Goal: Task Accomplishment & Management: Use online tool/utility

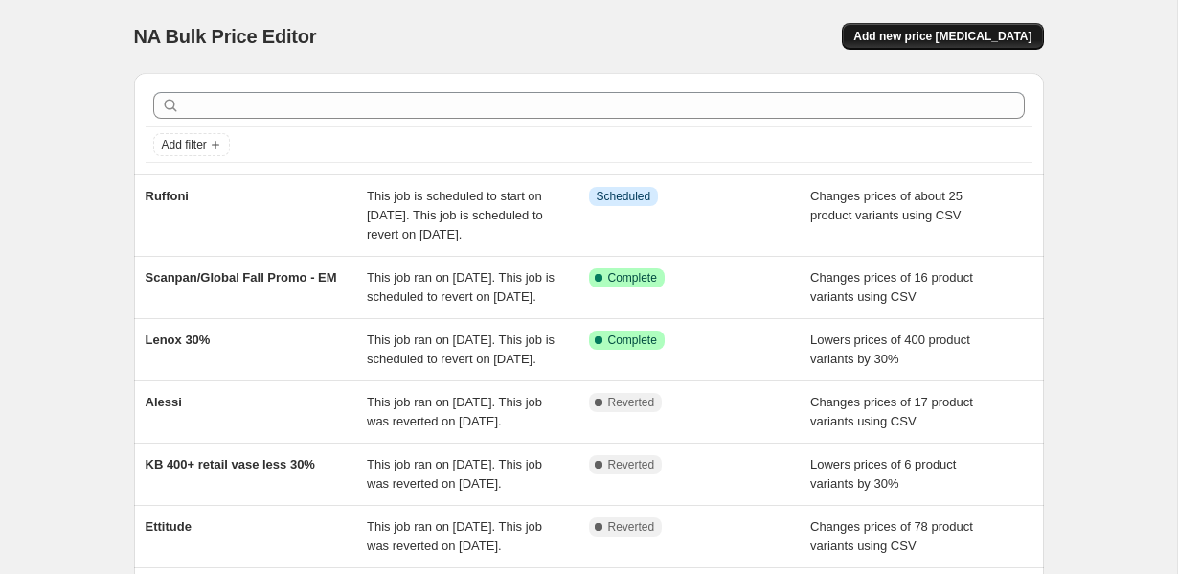
click at [922, 32] on span "Add new price change job" at bounding box center [942, 36] width 178 height 15
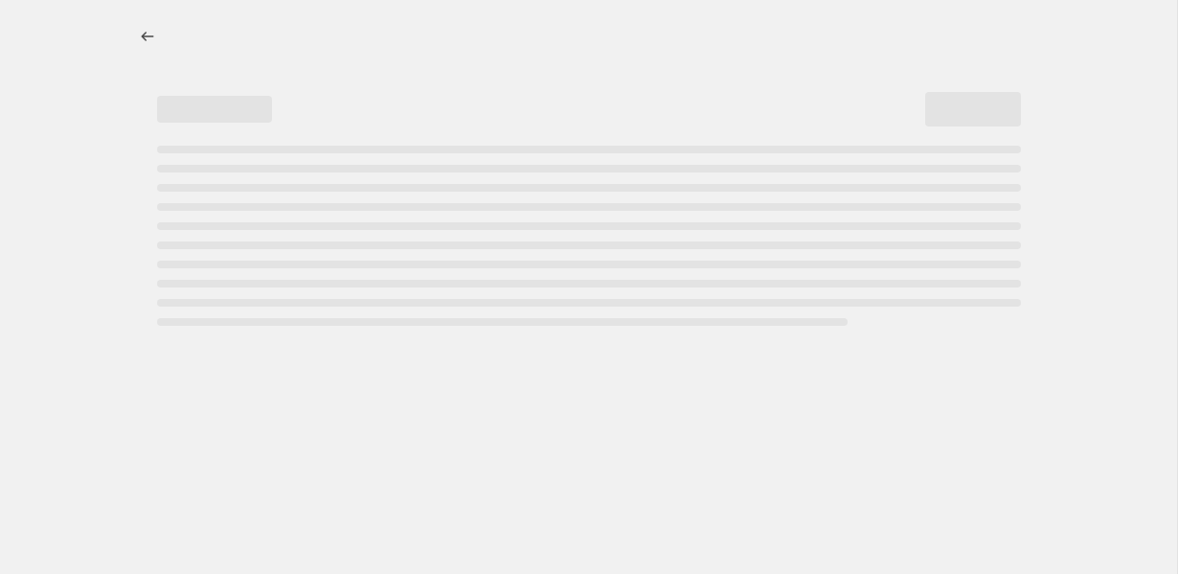
select select "percentage"
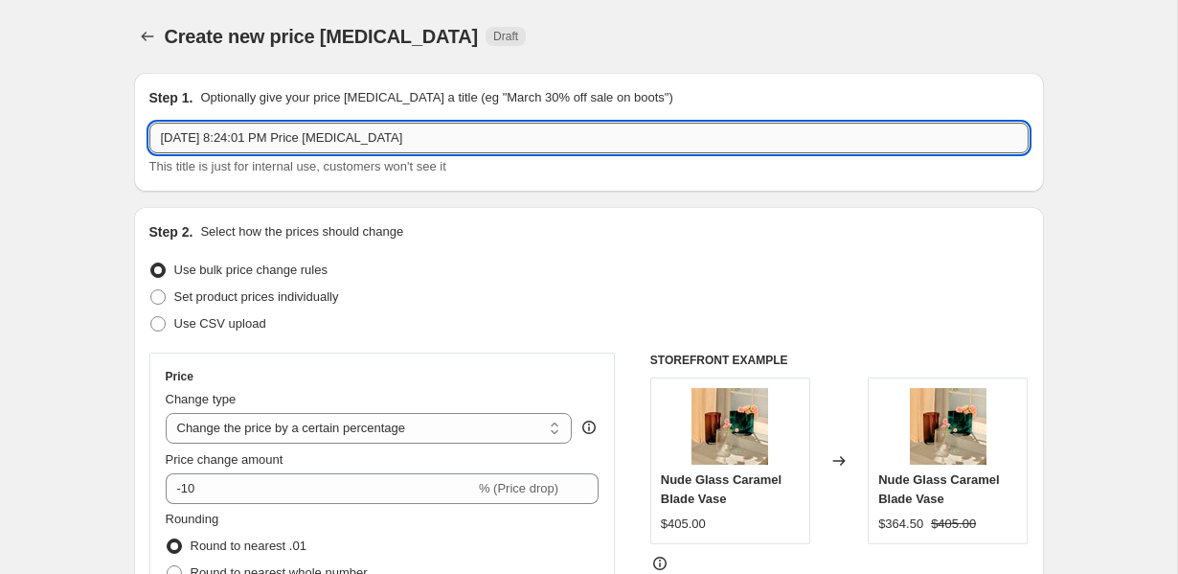
click at [235, 133] on input "Aug 13, 2025, 8:24:01 PM Price change job" at bounding box center [588, 138] width 879 height 31
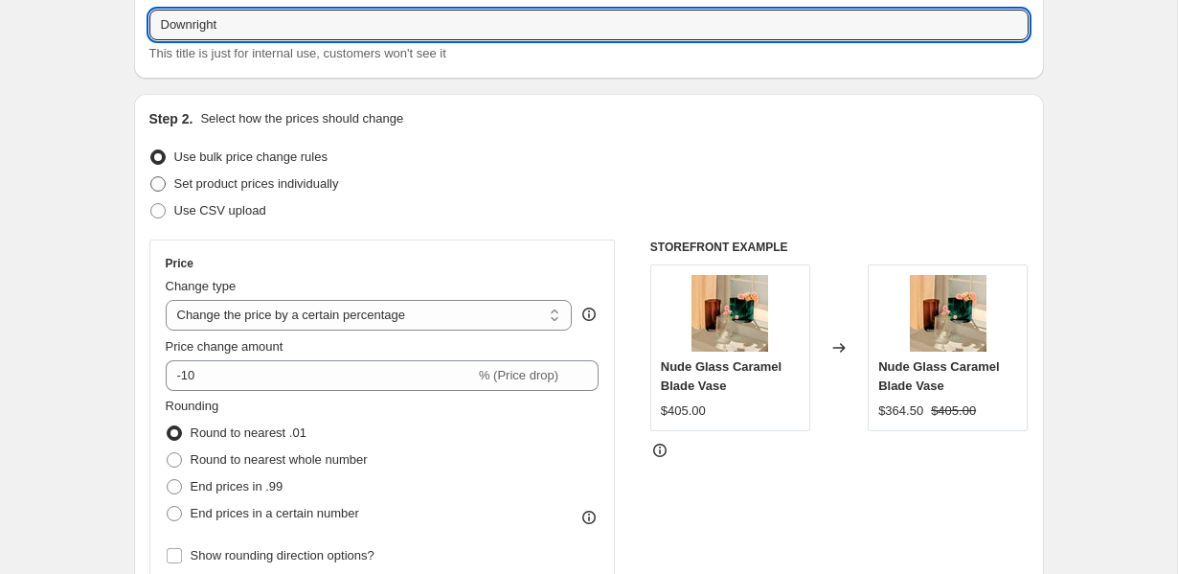
scroll to position [140, 0]
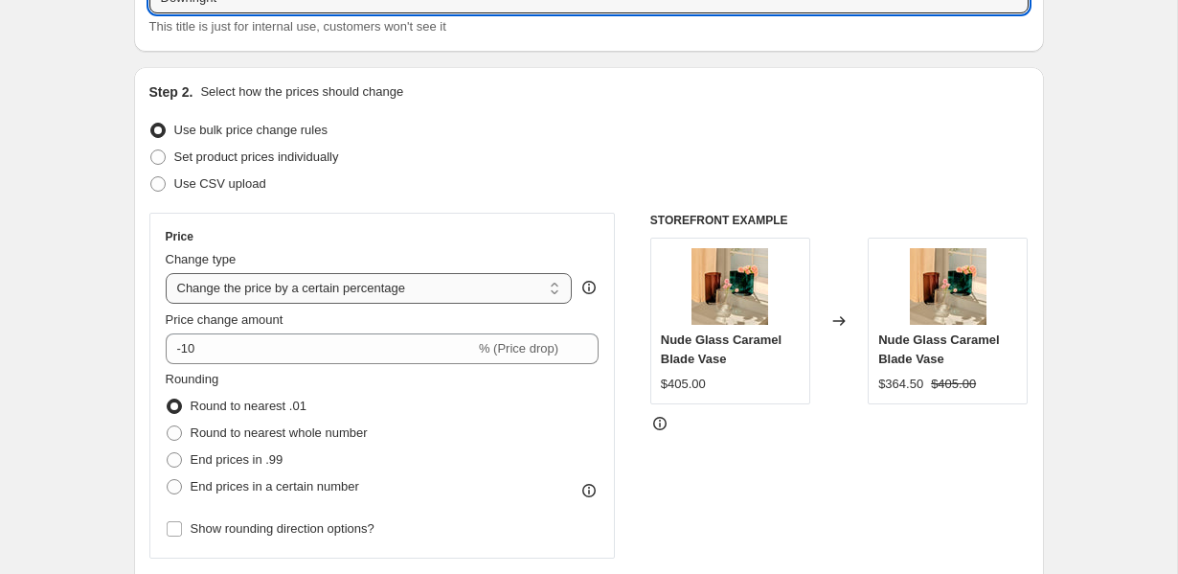
type input "Downright"
click at [277, 288] on select "Change the price to a certain amount Change the price by a certain amount Chang…" at bounding box center [369, 288] width 407 height 31
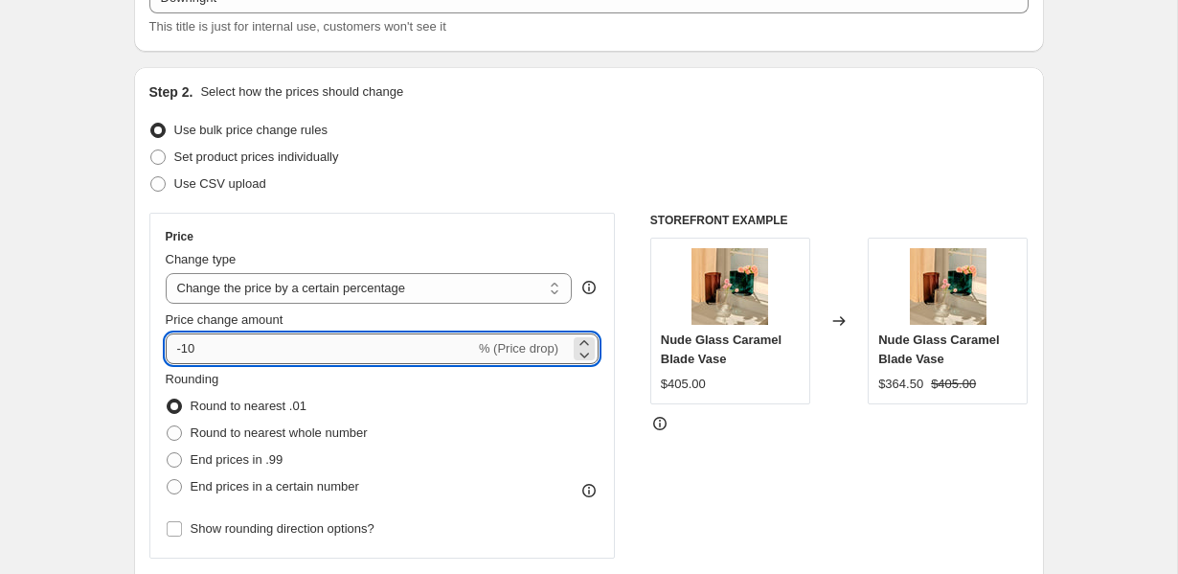
click at [246, 350] on input "-10" at bounding box center [320, 348] width 309 height 31
type input "-1"
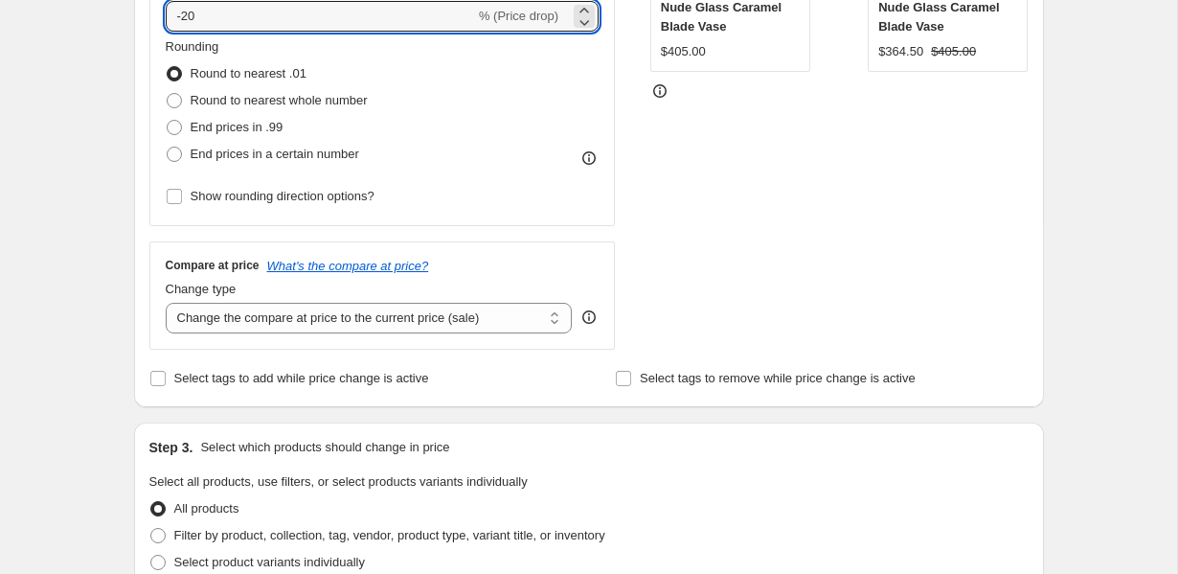
scroll to position [553, 0]
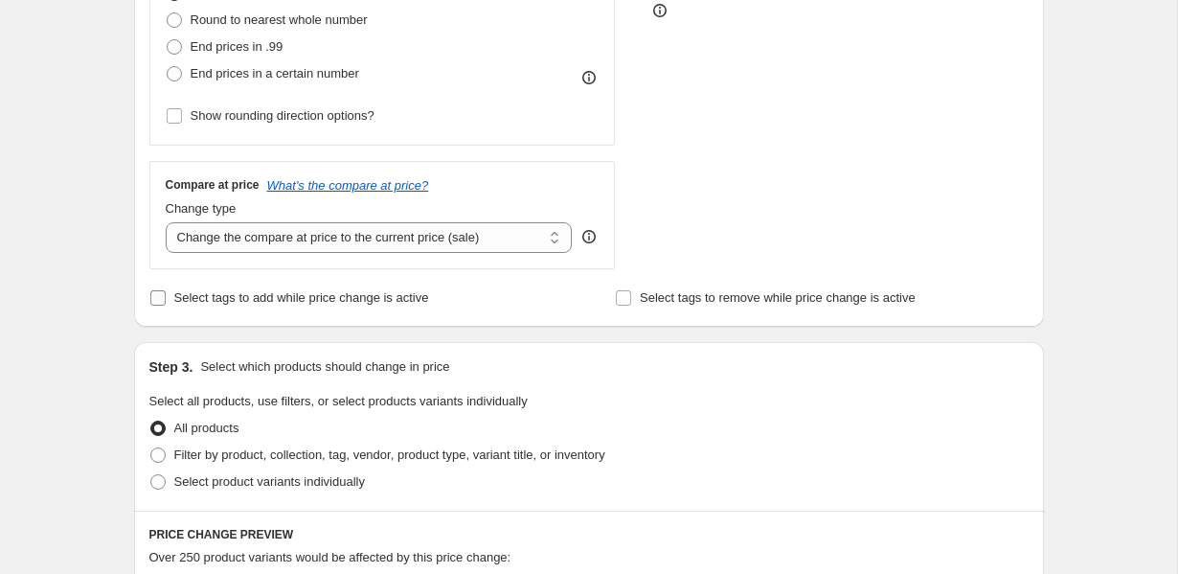
type input "-20"
click at [260, 293] on span "Select tags to add while price change is active" at bounding box center [301, 297] width 255 height 14
click at [166, 293] on input "Select tags to add while price change is active" at bounding box center [157, 297] width 15 height 15
checkbox input "true"
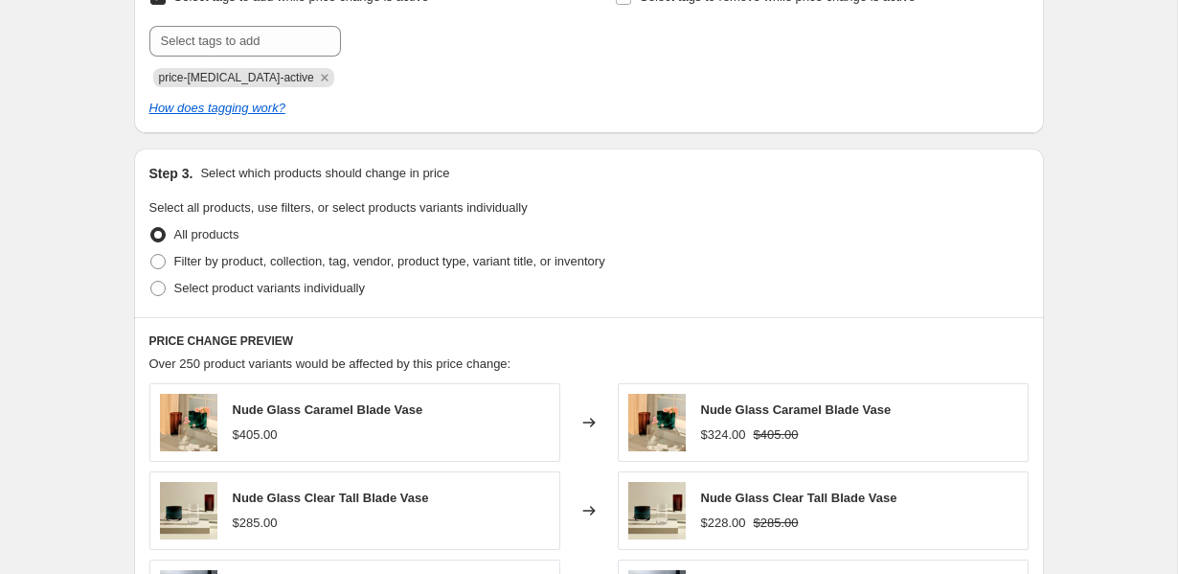
scroll to position [884, 0]
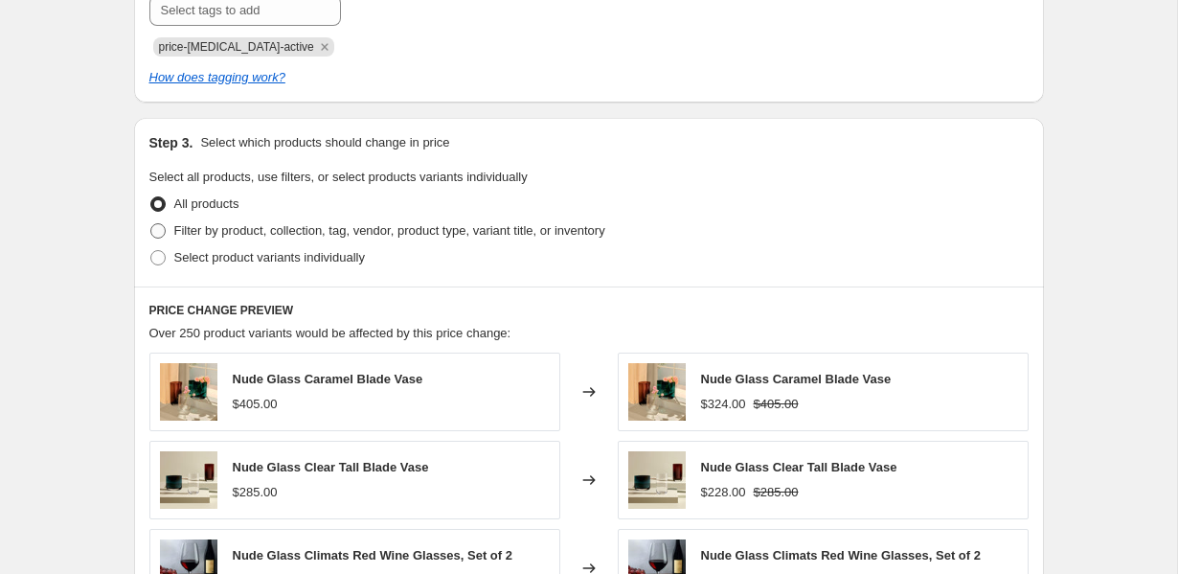
click at [275, 234] on span "Filter by product, collection, tag, vendor, product type, variant title, or inv…" at bounding box center [389, 230] width 431 height 14
click at [151, 224] on input "Filter by product, collection, tag, vendor, product type, variant title, or inv…" at bounding box center [150, 223] width 1 height 1
radio input "true"
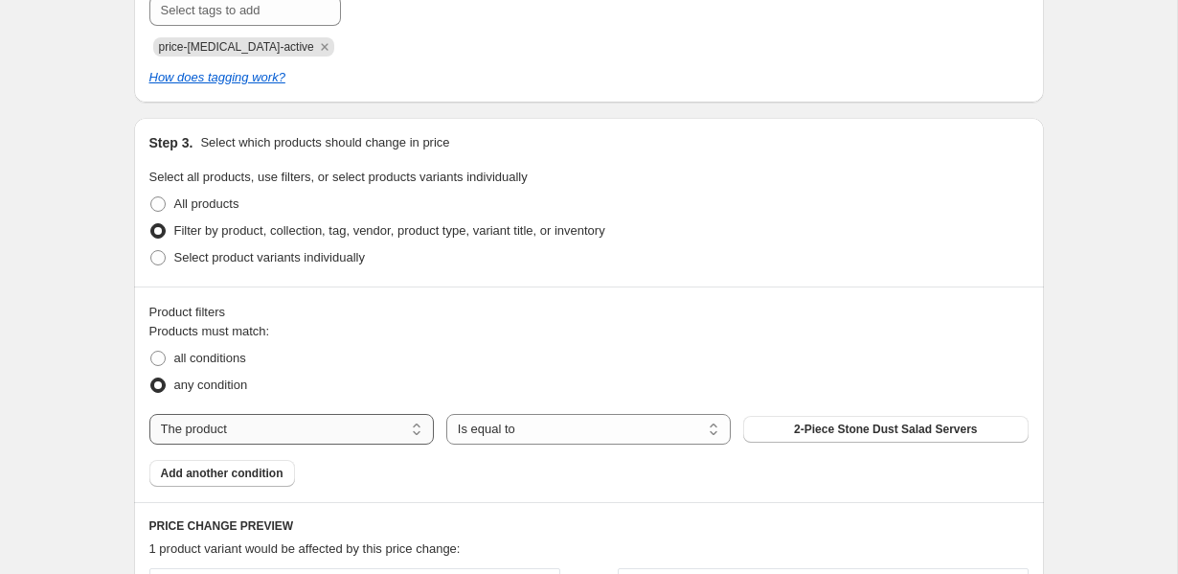
click at [239, 435] on select "The product The product's collection The product's tag The product's vendor The…" at bounding box center [291, 429] width 284 height 31
select select "vendor"
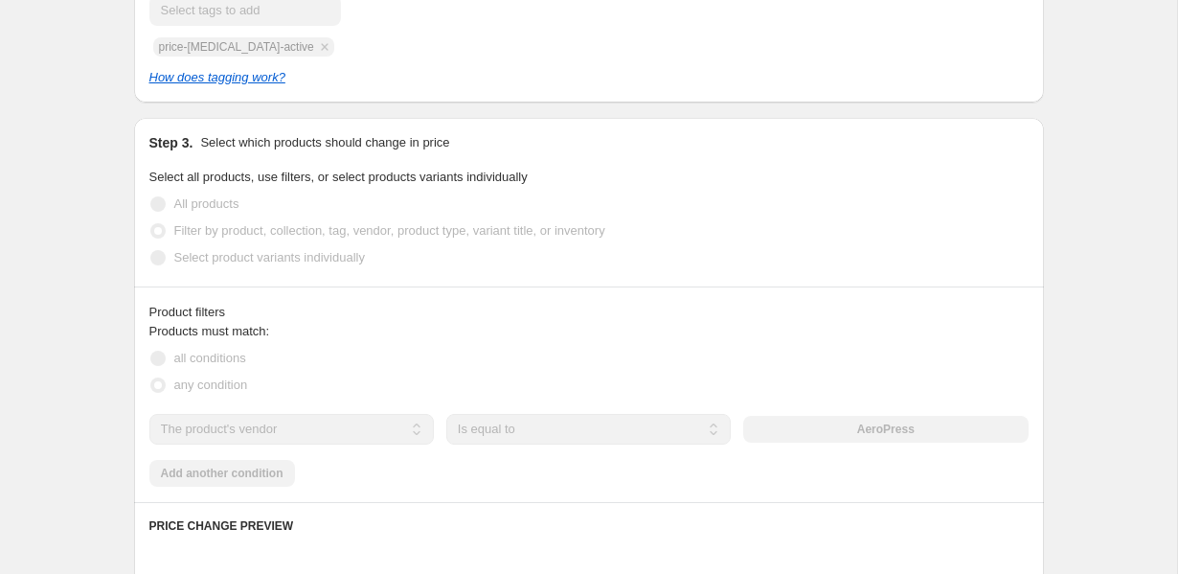
click at [814, 430] on div "AeroPress" at bounding box center [885, 429] width 284 height 27
click at [785, 432] on div "AeroPress" at bounding box center [885, 429] width 284 height 27
click at [802, 427] on div "AeroPress" at bounding box center [885, 429] width 284 height 27
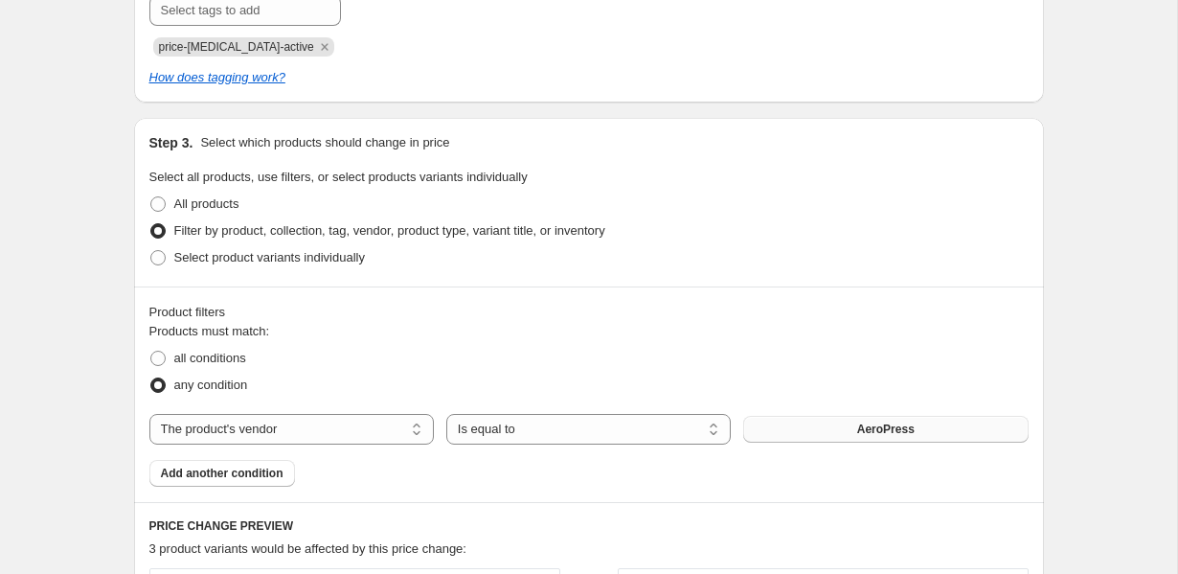
click at [786, 435] on button "AeroPress" at bounding box center [885, 429] width 284 height 27
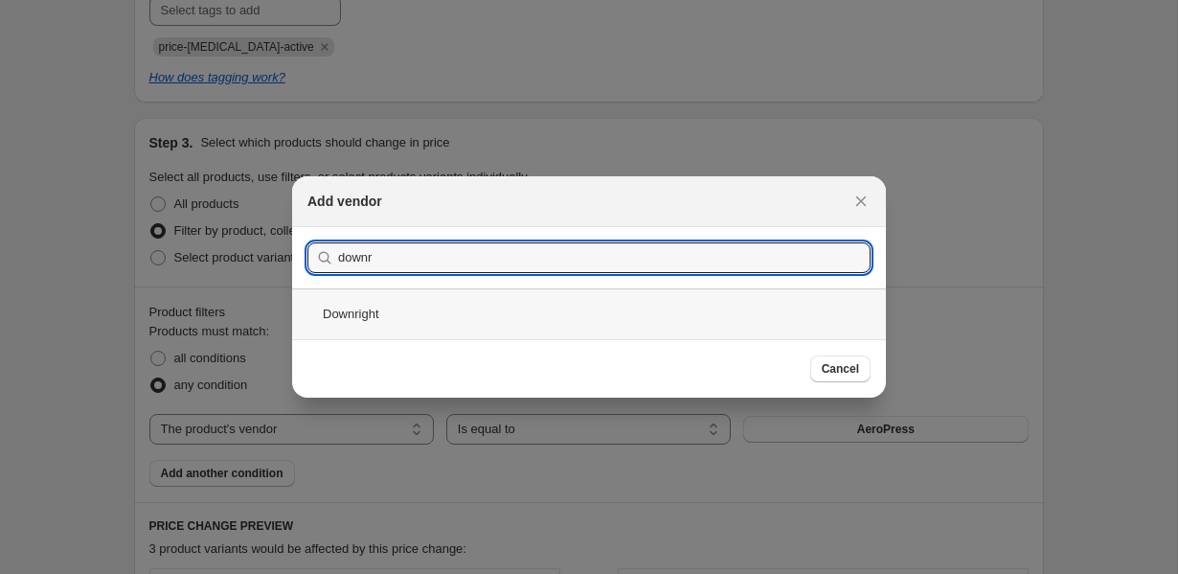
type input "downr"
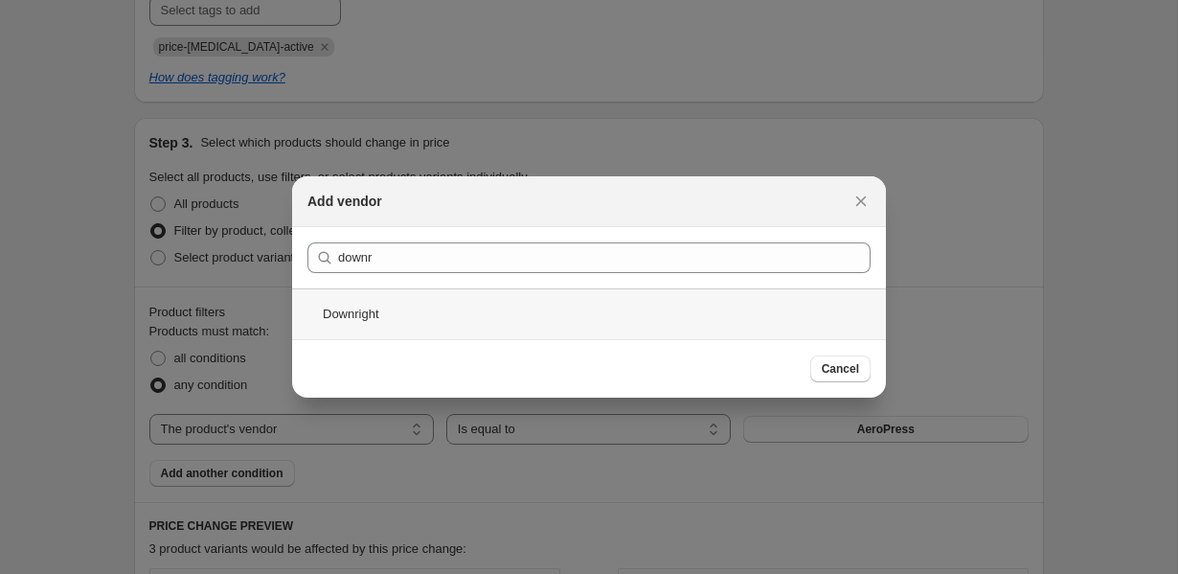
click at [414, 313] on div "Downright" at bounding box center [589, 313] width 594 height 51
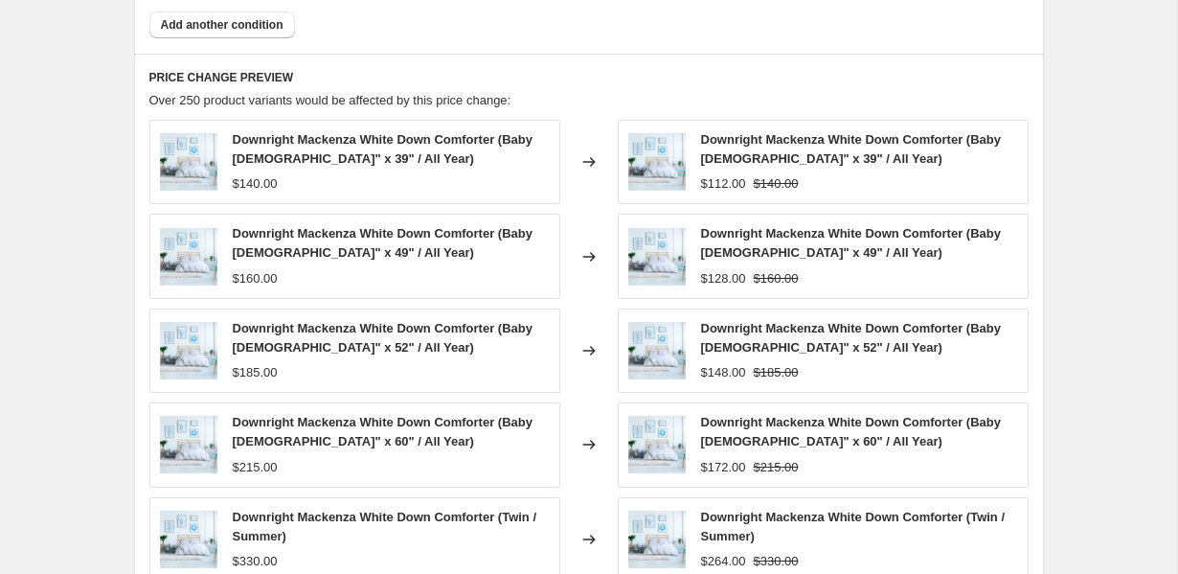
scroll to position [1694, 0]
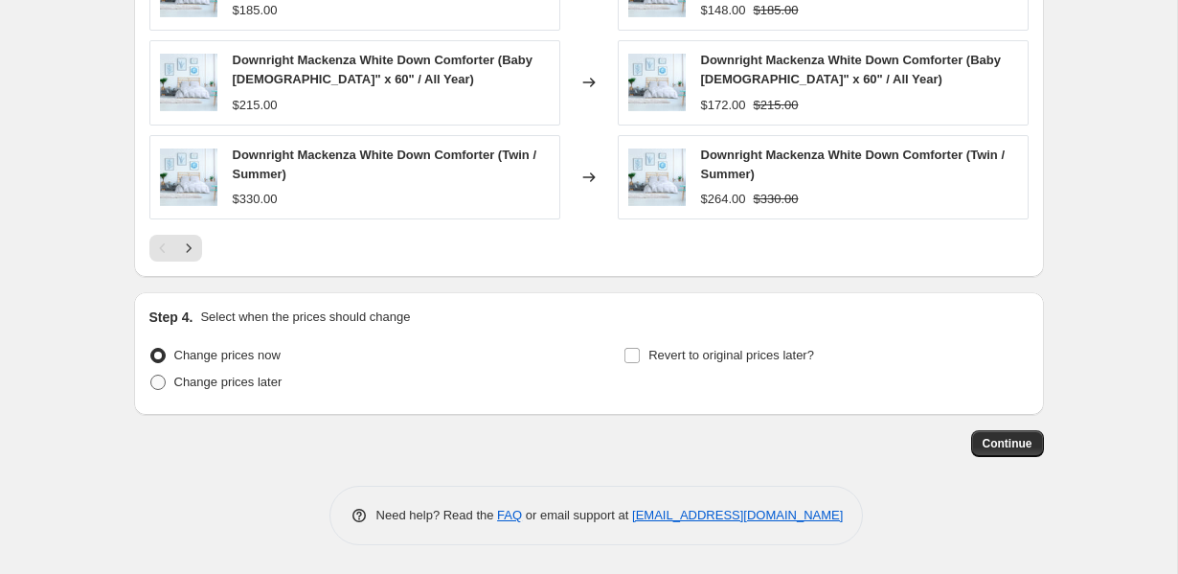
click at [264, 385] on span "Change prices later" at bounding box center [228, 381] width 108 height 14
click at [151, 375] on input "Change prices later" at bounding box center [150, 374] width 1 height 1
radio input "true"
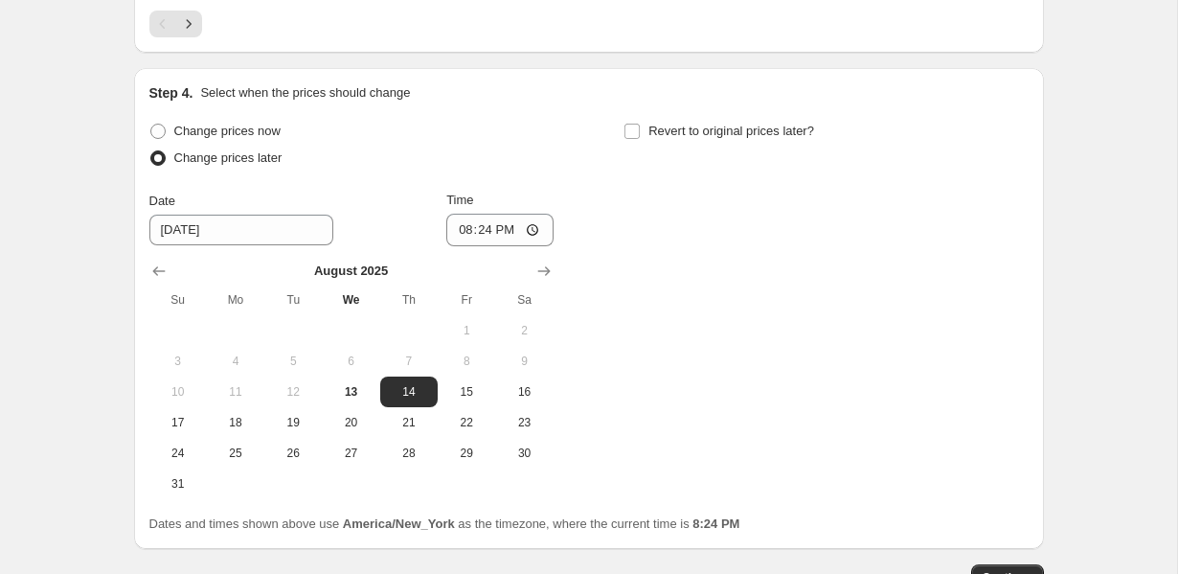
scroll to position [1973, 0]
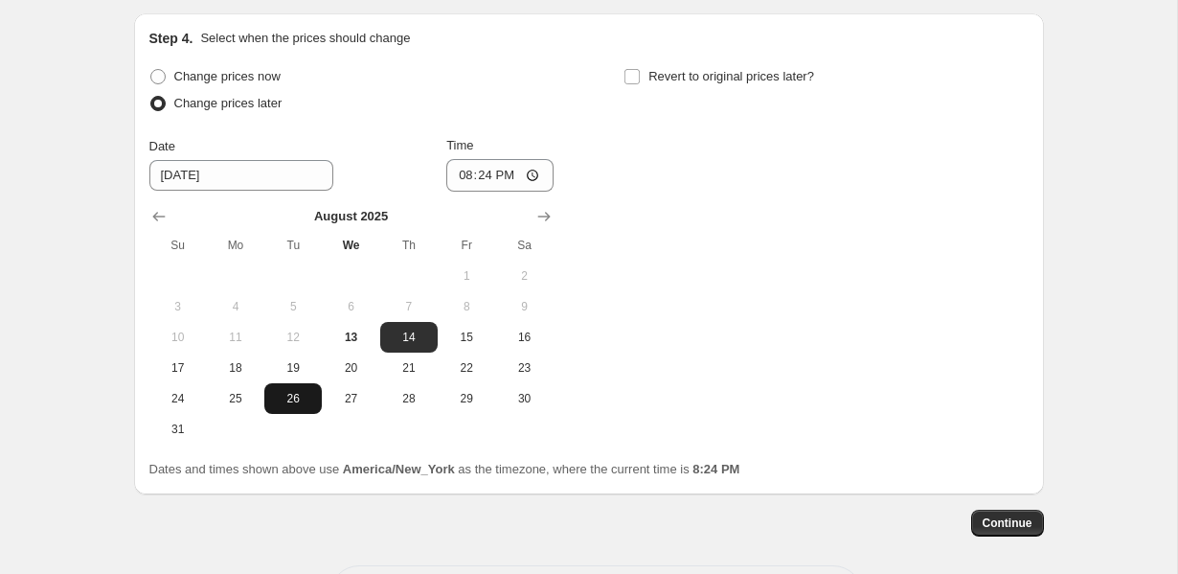
click at [291, 396] on span "26" at bounding box center [293, 398] width 42 height 15
type input "8/26/2025"
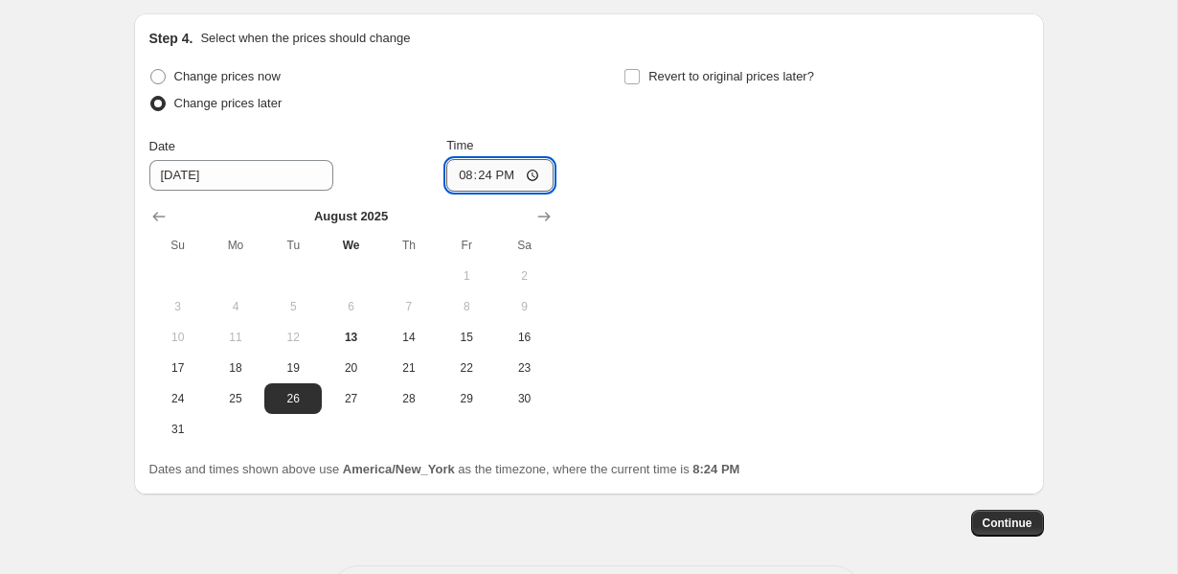
click at [458, 175] on input "20:24" at bounding box center [499, 175] width 107 height 33
type input "00:00"
click at [766, 81] on span "Revert to original prices later?" at bounding box center [731, 76] width 166 height 14
click at [640, 81] on input "Revert to original prices later?" at bounding box center [631, 76] width 15 height 15
checkbox input "true"
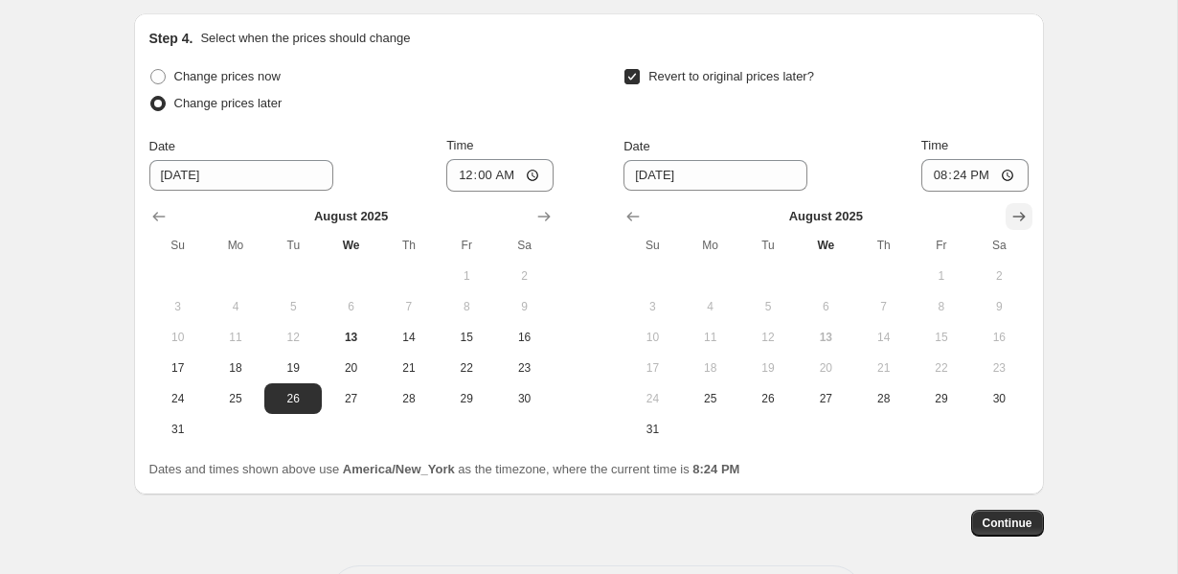
click at [1022, 215] on icon "Show next month, September 2025" at bounding box center [1018, 217] width 12 height 10
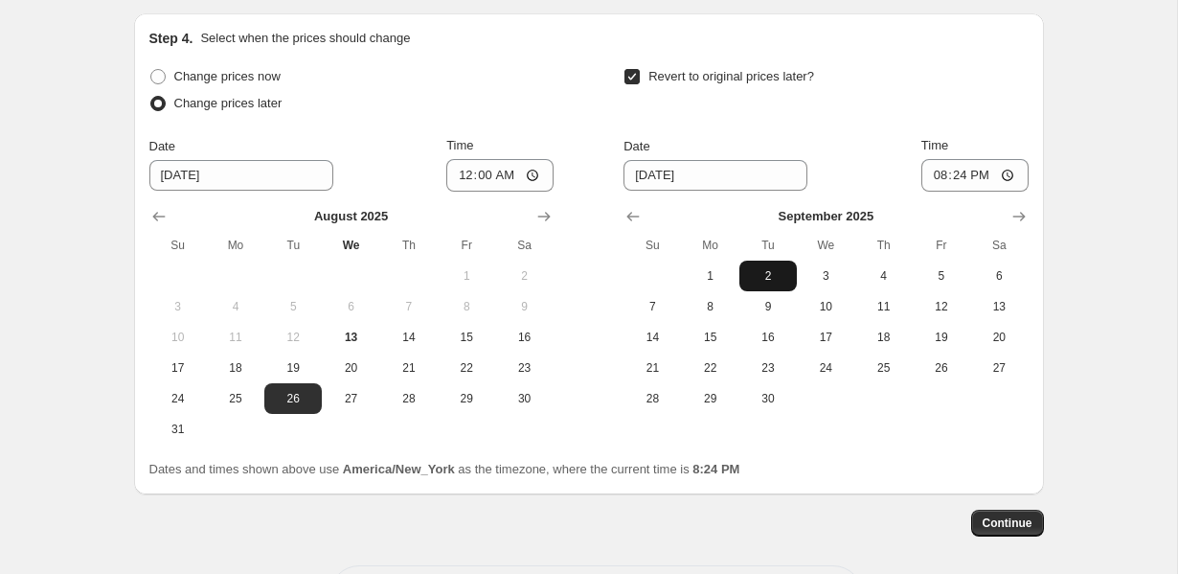
click at [760, 271] on span "2" at bounding box center [768, 275] width 42 height 15
type input "9/2/2025"
click at [945, 177] on input "20:24" at bounding box center [974, 175] width 107 height 33
type input "23:59"
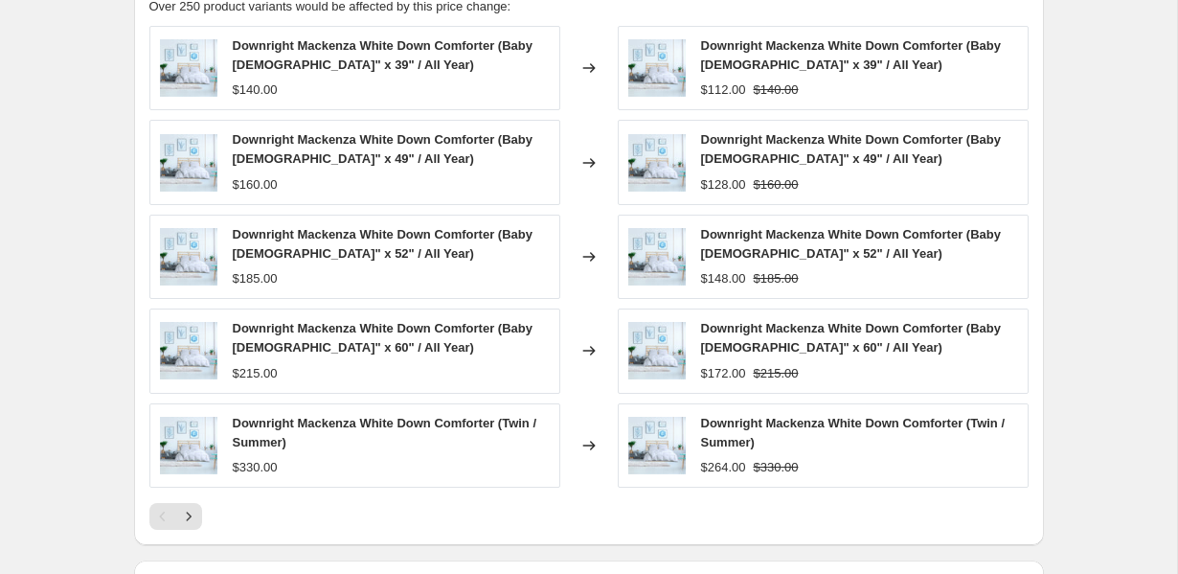
scroll to position [2052, 0]
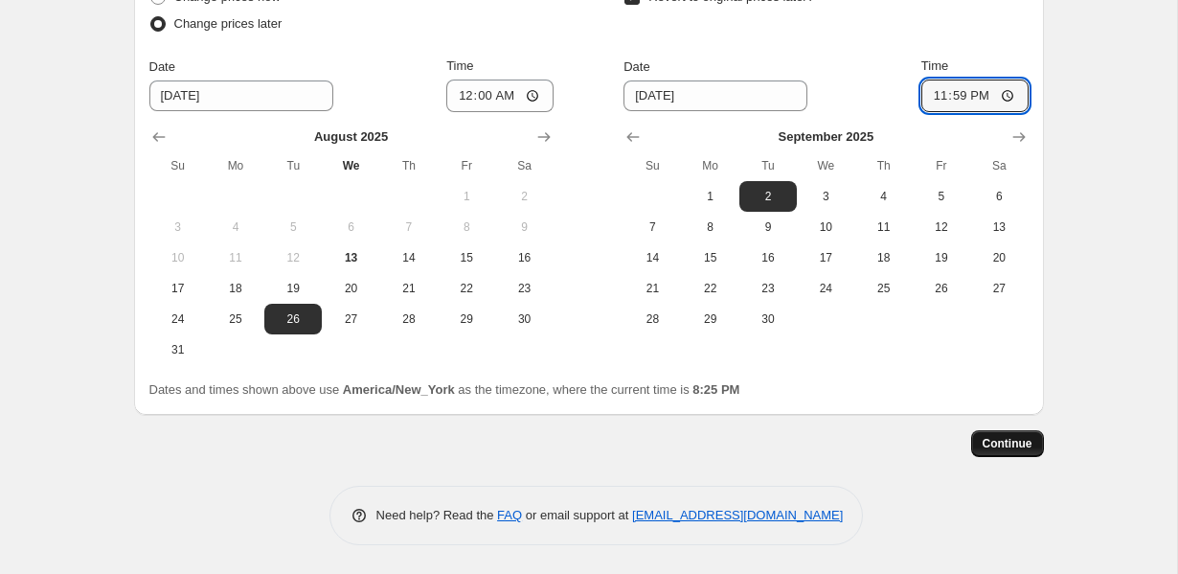
click at [1026, 447] on span "Continue" at bounding box center [1008, 443] width 50 height 15
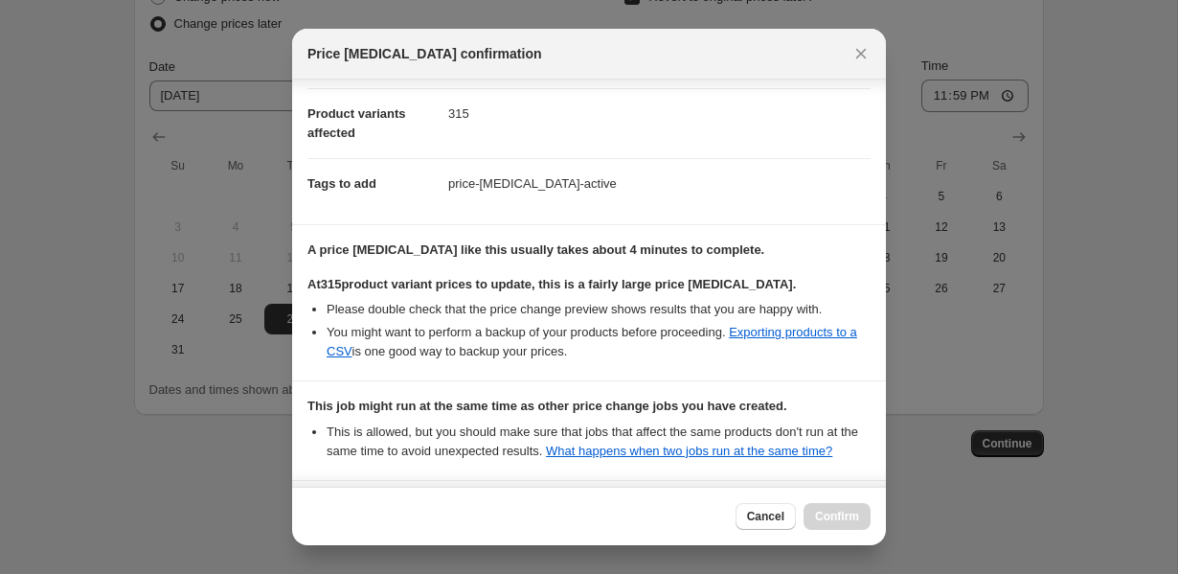
scroll to position [404, 0]
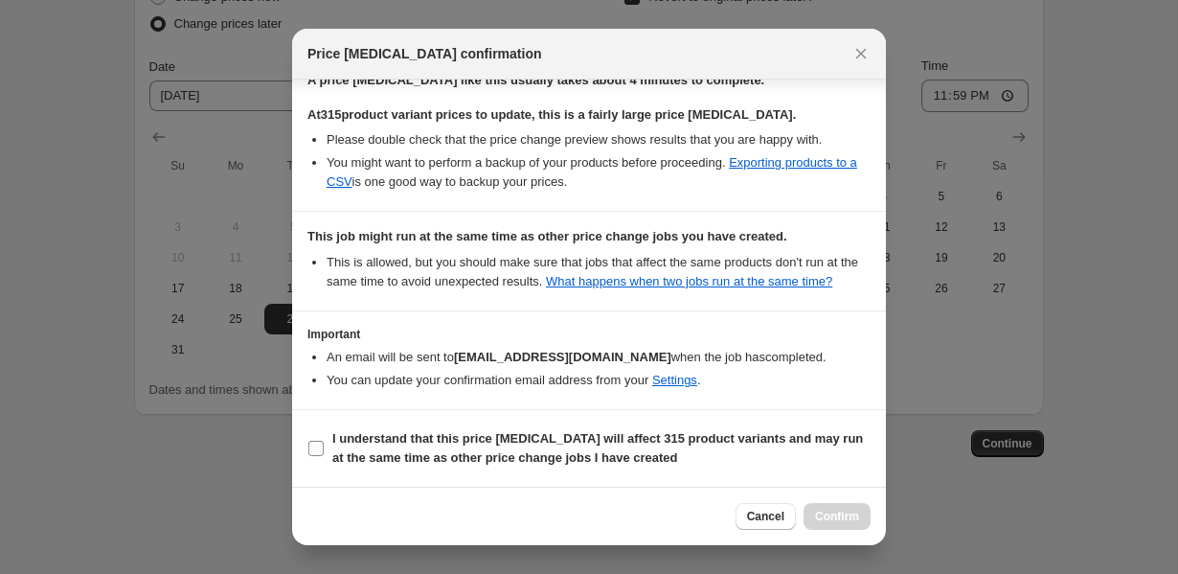
click at [532, 443] on b "I understand that this price change job will affect 315 product variants and ma…" at bounding box center [597, 448] width 531 height 34
click at [324, 443] on input "I understand that this price change job will affect 315 product variants and ma…" at bounding box center [315, 448] width 15 height 15
checkbox input "true"
click at [818, 513] on span "Confirm" at bounding box center [837, 516] width 44 height 15
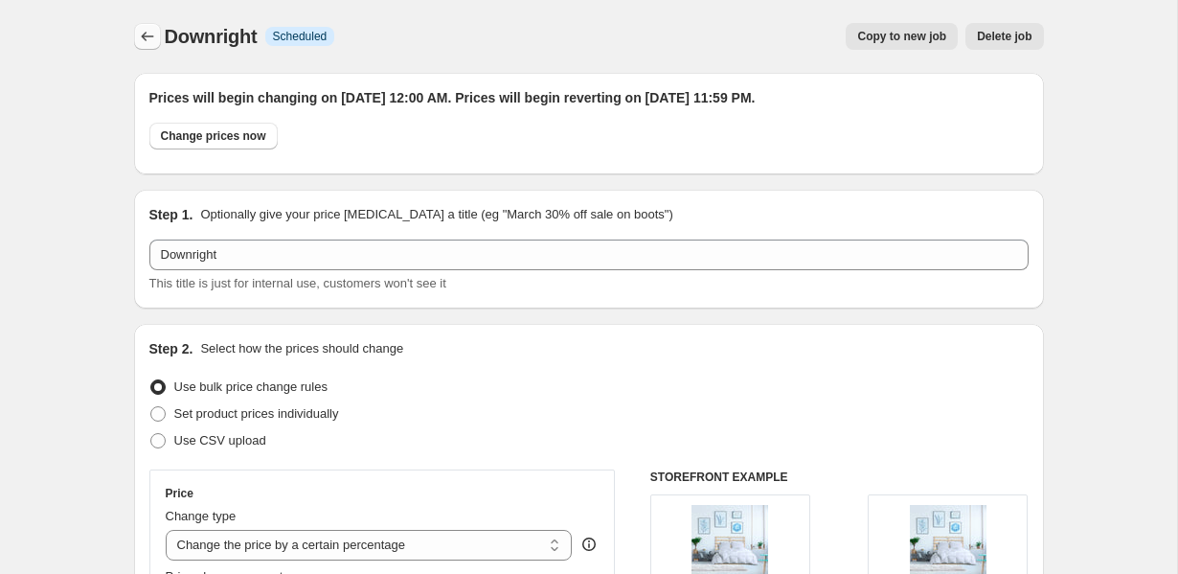
click at [140, 34] on icon "Price change jobs" at bounding box center [147, 36] width 19 height 19
